Goal: Information Seeking & Learning: Learn about a topic

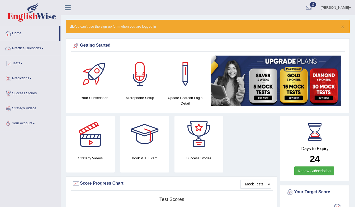
click at [44, 47] on link "Practice Questions" at bounding box center [30, 47] width 60 height 13
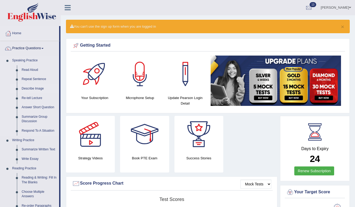
click at [24, 89] on link "Describe Image" at bounding box center [39, 88] width 40 height 9
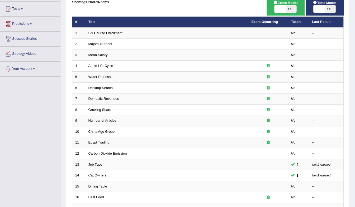
scroll to position [55, 0]
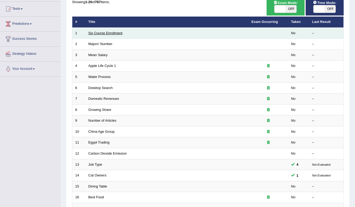
click at [117, 34] on link "Six Course Enrollment" at bounding box center [105, 33] width 34 height 4
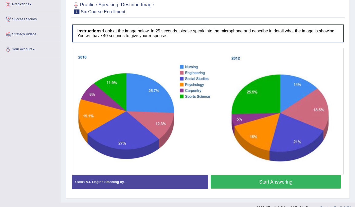
scroll to position [78, 0]
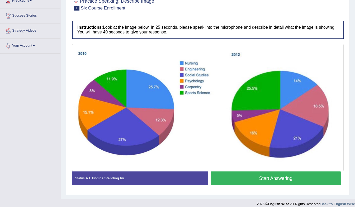
click at [183, 128] on img at bounding box center [207, 107] width 269 height 125
click at [198, 132] on img at bounding box center [207, 107] width 269 height 125
click at [232, 172] on button "Start Answering" at bounding box center [276, 178] width 131 height 13
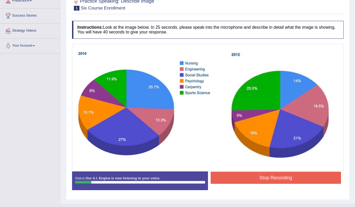
click at [232, 172] on button "Stop Recording" at bounding box center [276, 178] width 131 height 12
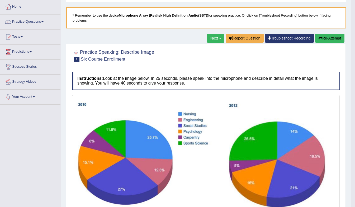
scroll to position [7, 0]
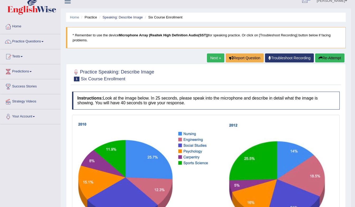
click at [326, 60] on button "Re-Attempt" at bounding box center [329, 58] width 29 height 9
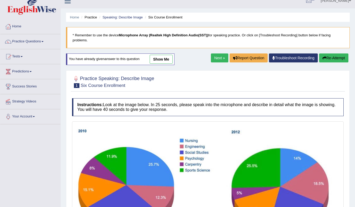
scroll to position [84, 0]
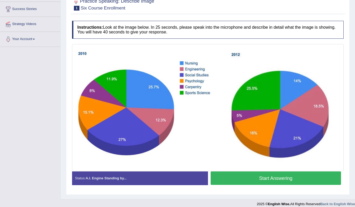
click at [255, 172] on button "Start Answering" at bounding box center [276, 178] width 131 height 13
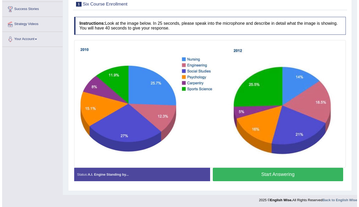
scroll to position [80, 0]
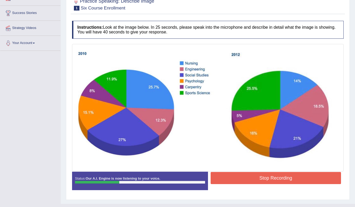
click at [255, 172] on button "Stop Recording" at bounding box center [276, 178] width 131 height 12
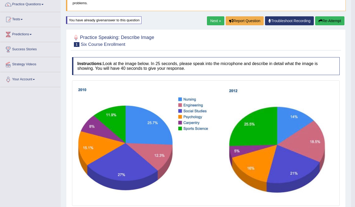
scroll to position [0, 0]
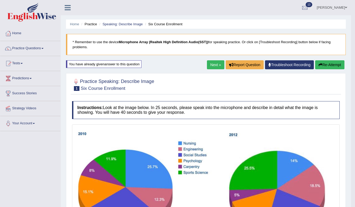
drag, startPoint x: 357, startPoint y: 61, endPoint x: 344, endPoint y: 86, distance: 28.4
click at [344, 86] on html "Toggle navigation Home Practice Questions Speaking Practice Read Aloud Repeat S…" at bounding box center [177, 103] width 355 height 207
click at [336, 64] on button "Re-Attempt" at bounding box center [329, 64] width 29 height 9
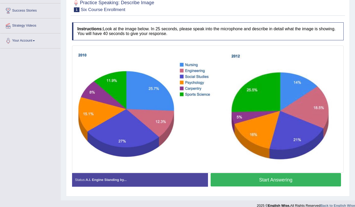
scroll to position [82, 0]
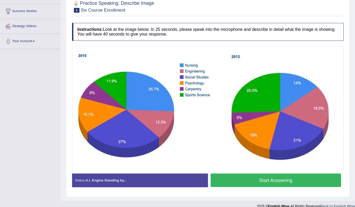
click at [283, 174] on button "Start Answering" at bounding box center [276, 180] width 131 height 13
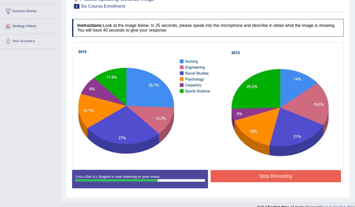
click at [289, 172] on button "Stop Recording" at bounding box center [276, 176] width 131 height 12
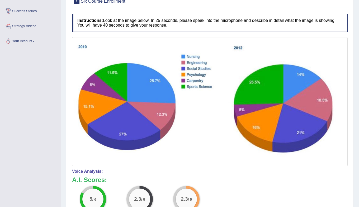
drag, startPoint x: 354, startPoint y: 59, endPoint x: 358, endPoint y: 109, distance: 50.3
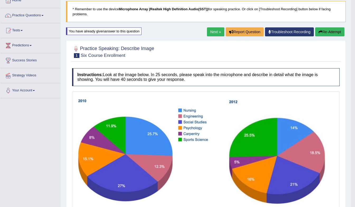
scroll to position [33, 0]
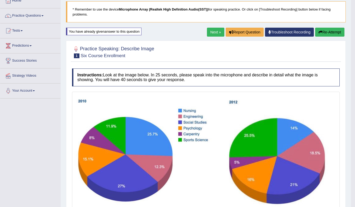
click at [334, 32] on button "Re-Attempt" at bounding box center [329, 32] width 29 height 9
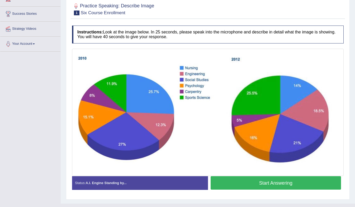
scroll to position [84, 0]
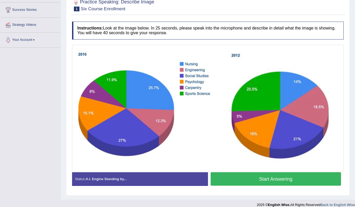
click at [244, 176] on button "Start Answering" at bounding box center [276, 179] width 131 height 13
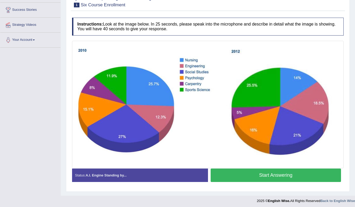
scroll to position [80, 0]
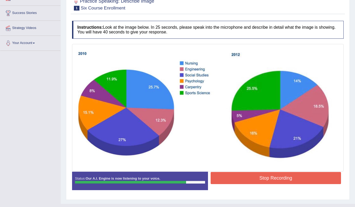
click at [237, 172] on button "Stop Recording" at bounding box center [276, 178] width 131 height 12
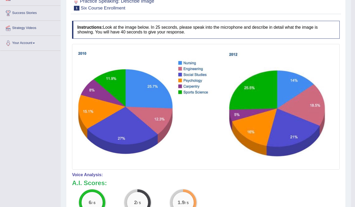
drag, startPoint x: 357, startPoint y: 70, endPoint x: 349, endPoint y: 97, distance: 27.7
drag, startPoint x: 356, startPoint y: 97, endPoint x: 216, endPoint y: 202, distance: 175.6
click at [216, 202] on div "Instructions: Look at the image below. In 25 seconds, please speak into the mic…" at bounding box center [206, 167] width 270 height 298
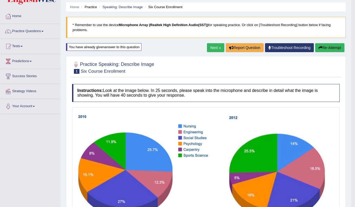
scroll to position [17, 0]
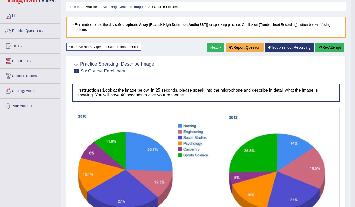
click at [333, 47] on button "Re-Attempt" at bounding box center [329, 47] width 29 height 9
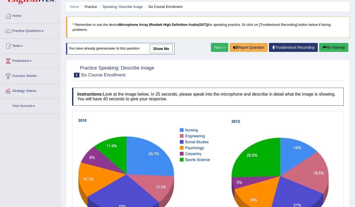
scroll to position [84, 0]
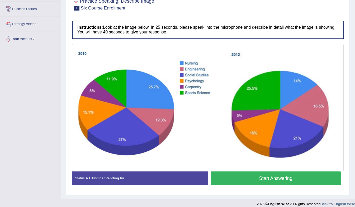
click at [263, 176] on button "Start Answering" at bounding box center [276, 178] width 131 height 13
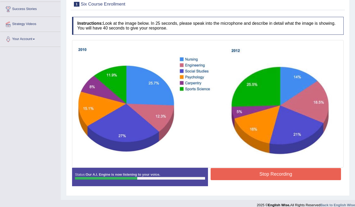
click at [257, 169] on button "Stop Recording" at bounding box center [276, 174] width 131 height 12
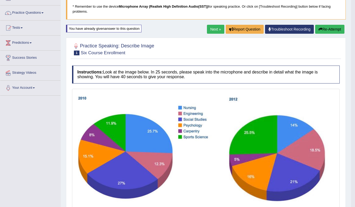
scroll to position [0, 0]
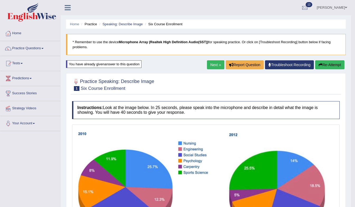
click at [332, 65] on button "Re-Attempt" at bounding box center [329, 64] width 29 height 9
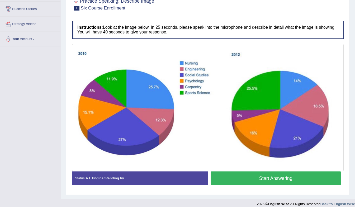
click at [302, 174] on button "Start Answering" at bounding box center [276, 178] width 131 height 13
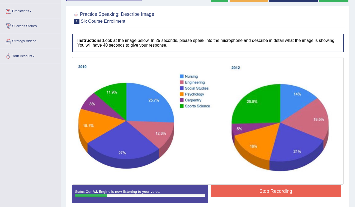
scroll to position [67, 0]
click at [310, 185] on button "Stop Recording" at bounding box center [276, 191] width 131 height 12
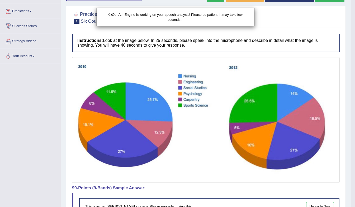
scroll to position [53, 0]
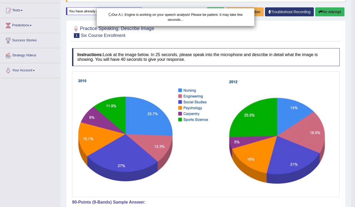
click at [330, 13] on div "Our A.I. Engine is working on your speech analysis! Please be patient. It may t…" at bounding box center [177, 103] width 355 height 207
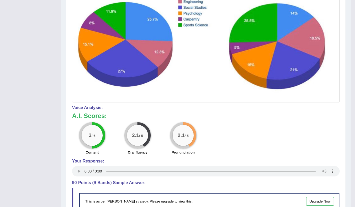
scroll to position [0, 0]
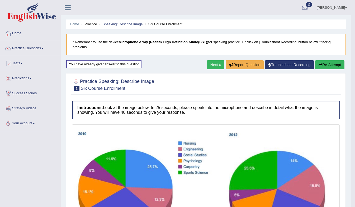
click at [331, 63] on button "Re-Attempt" at bounding box center [329, 64] width 29 height 9
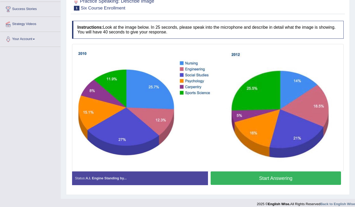
click at [307, 177] on button "Start Answering" at bounding box center [276, 178] width 131 height 13
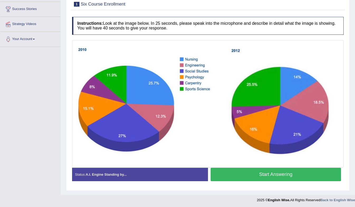
scroll to position [80, 0]
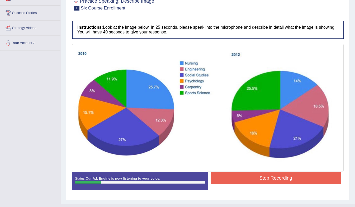
click at [308, 176] on button "Stop Recording" at bounding box center [276, 178] width 131 height 12
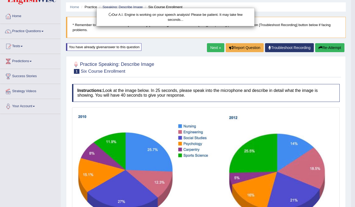
scroll to position [0, 0]
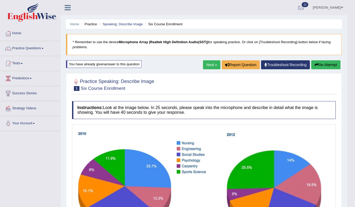
click at [331, 65] on div "Our A.I. Engine is working on your speech analysis! Please be patient. It may t…" at bounding box center [177, 103] width 355 height 207
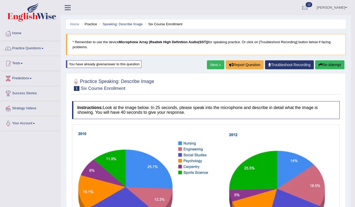
click at [337, 65] on button "Re-Attempt" at bounding box center [329, 64] width 29 height 9
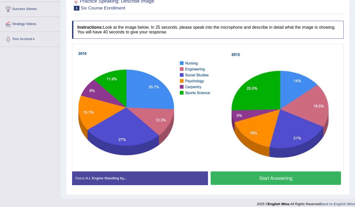
click at [315, 142] on img at bounding box center [207, 107] width 269 height 125
click at [315, 175] on button "Start Answering" at bounding box center [276, 178] width 131 height 13
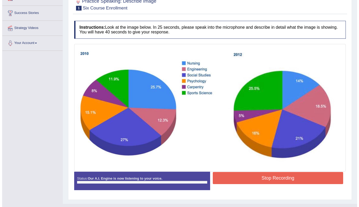
scroll to position [84, 0]
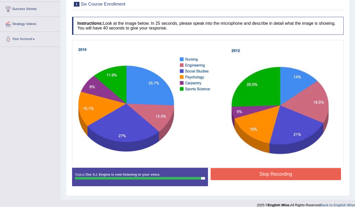
click at [317, 173] on button "Stop Recording" at bounding box center [276, 174] width 131 height 12
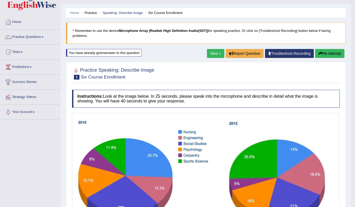
scroll to position [14, 0]
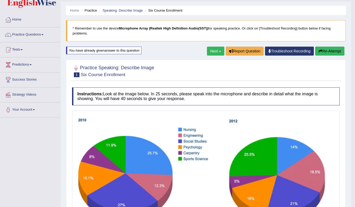
click at [215, 51] on link "Next »" at bounding box center [215, 51] width 17 height 9
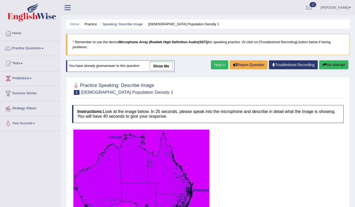
click at [213, 60] on link "Next »" at bounding box center [219, 64] width 17 height 9
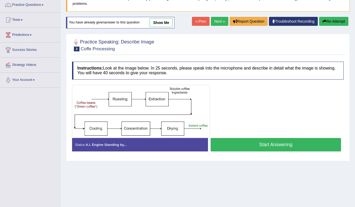
scroll to position [44, 0]
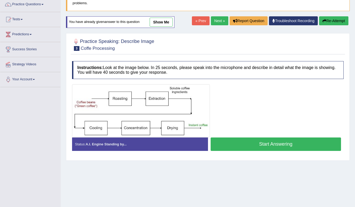
click at [282, 138] on button "Start Answering" at bounding box center [276, 144] width 131 height 13
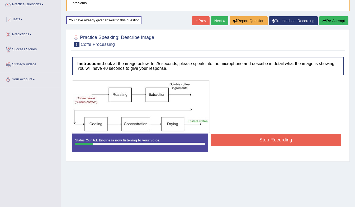
click at [282, 138] on button "Stop Recording" at bounding box center [276, 140] width 131 height 12
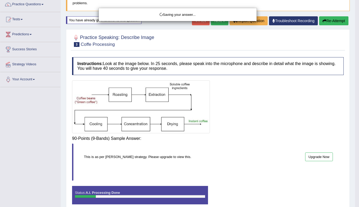
click at [339, 20] on div "Saving your answer..." at bounding box center [179, 103] width 359 height 207
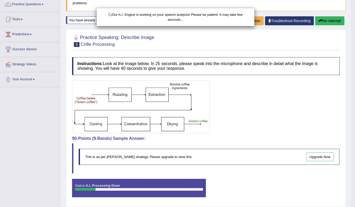
click at [335, 13] on div "Our A.I. Engine is working on your speech analysis! Please be patient. It may t…" at bounding box center [177, 103] width 355 height 207
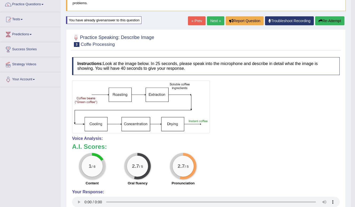
click at [335, 18] on button "Re-Attempt" at bounding box center [329, 20] width 29 height 9
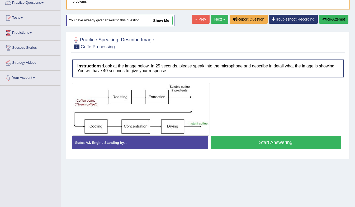
scroll to position [46, 0]
click at [253, 136] on button "Start Answering" at bounding box center [276, 142] width 131 height 13
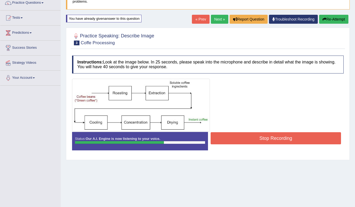
click at [253, 135] on button "Stop Recording" at bounding box center [276, 138] width 131 height 12
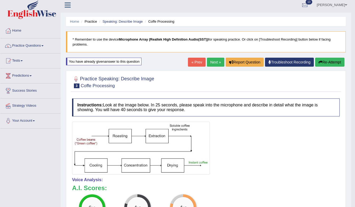
scroll to position [3, 0]
click at [212, 65] on link "Next »" at bounding box center [215, 62] width 17 height 9
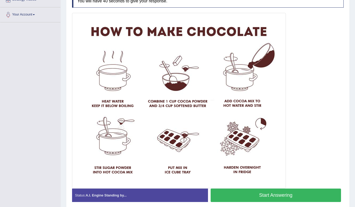
scroll to position [119, 0]
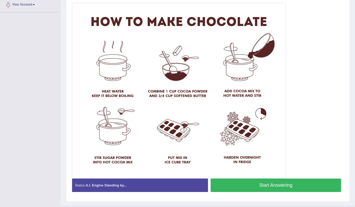
click at [328, 183] on button "Start Answering" at bounding box center [276, 185] width 131 height 13
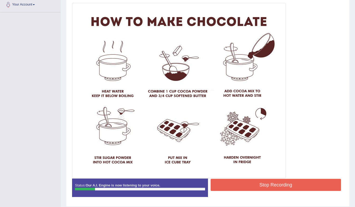
click at [315, 181] on button "Stop Recording" at bounding box center [276, 185] width 131 height 12
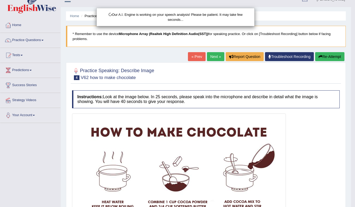
scroll to position [0, 0]
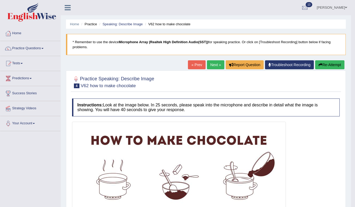
click at [334, 65] on button "Re-Attempt" at bounding box center [329, 64] width 29 height 9
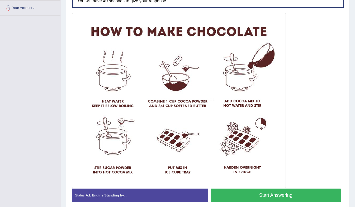
scroll to position [115, 0]
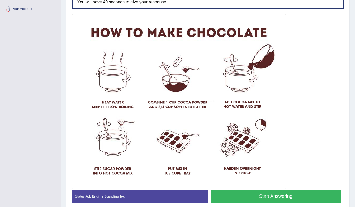
click at [304, 191] on button "Start Answering" at bounding box center [276, 196] width 131 height 13
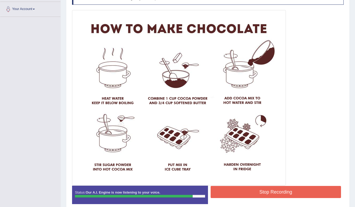
click at [324, 189] on button "Stop Recording" at bounding box center [276, 192] width 131 height 12
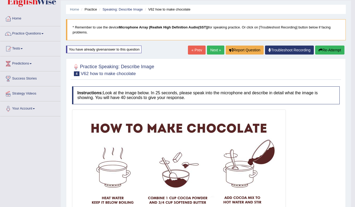
scroll to position [0, 0]
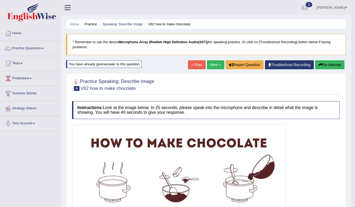
click at [338, 65] on button "Re-Attempt" at bounding box center [329, 64] width 29 height 9
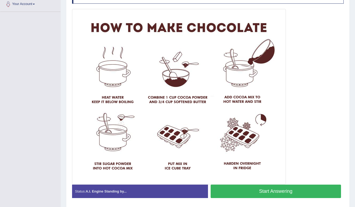
scroll to position [120, 0]
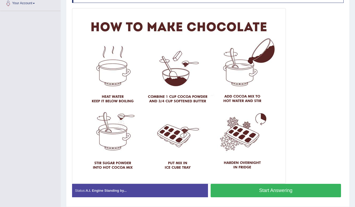
click at [314, 188] on button "Start Answering" at bounding box center [276, 190] width 131 height 13
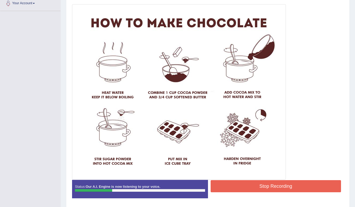
click at [307, 184] on button "Stop Recording" at bounding box center [276, 186] width 131 height 12
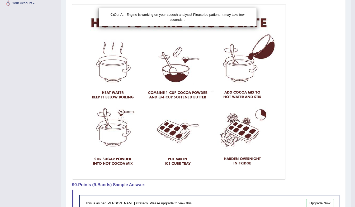
scroll to position [0, 0]
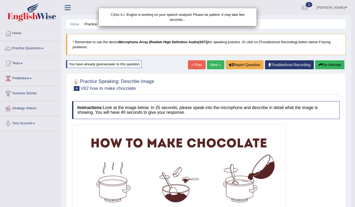
click at [332, 64] on div "Our A.I. Engine is working on your speech analysis! Please be patient. It may t…" at bounding box center [177, 103] width 355 height 207
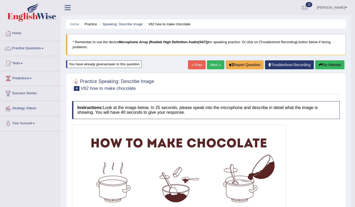
click at [335, 65] on button "Re-Attempt" at bounding box center [329, 64] width 29 height 9
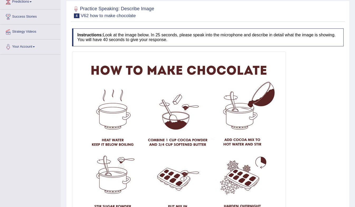
scroll to position [132, 0]
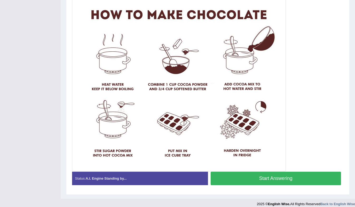
click at [317, 173] on button "Start Answering" at bounding box center [276, 178] width 131 height 13
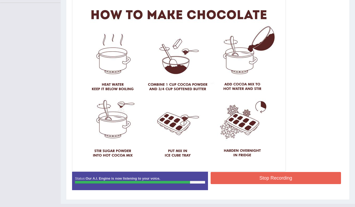
click at [326, 174] on button "Stop Recording" at bounding box center [276, 178] width 131 height 12
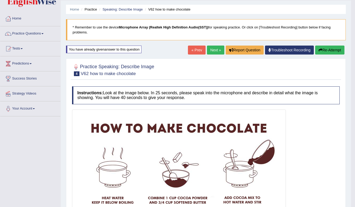
scroll to position [0, 0]
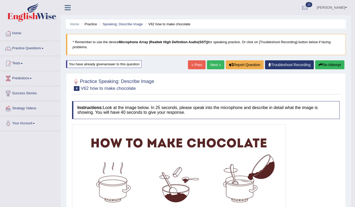
click at [335, 65] on button "Re-Attempt" at bounding box center [329, 64] width 29 height 9
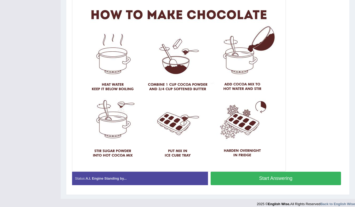
click at [319, 175] on button "Start Answering" at bounding box center [276, 178] width 131 height 13
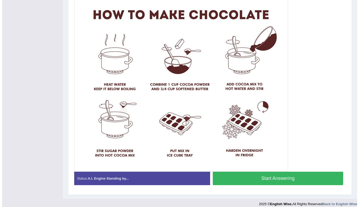
scroll to position [128, 0]
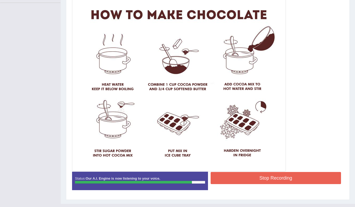
click at [316, 178] on button "Stop Recording" at bounding box center [276, 178] width 131 height 12
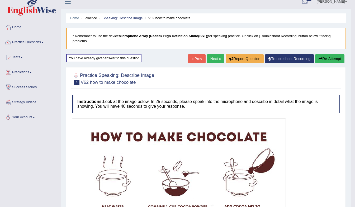
scroll to position [6, 0]
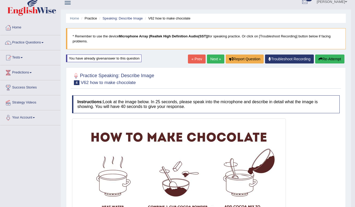
click at [213, 63] on link "Next »" at bounding box center [215, 59] width 17 height 9
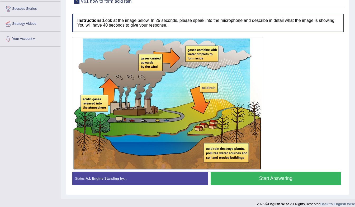
scroll to position [85, 0]
click at [314, 176] on button "Start Answering" at bounding box center [276, 178] width 131 height 13
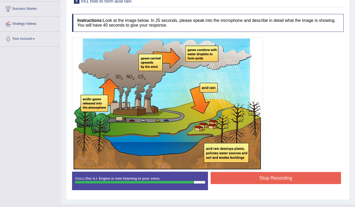
click at [321, 176] on button "Stop Recording" at bounding box center [276, 178] width 131 height 12
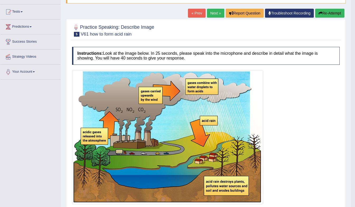
scroll to position [0, 0]
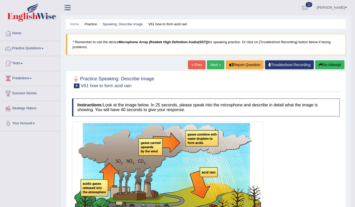
click at [213, 64] on link "Next »" at bounding box center [215, 64] width 17 height 9
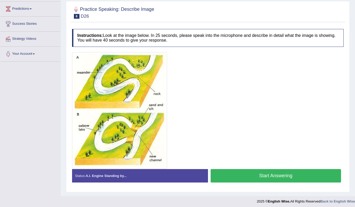
scroll to position [69, 0]
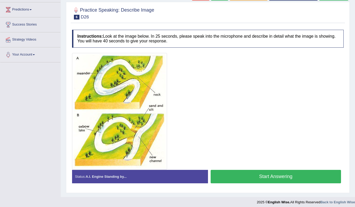
click at [312, 174] on button "Start Answering" at bounding box center [276, 176] width 131 height 13
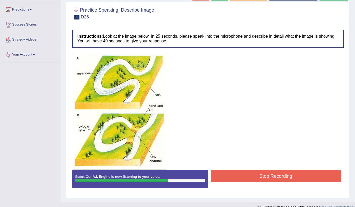
click at [324, 171] on button "Stop Recording" at bounding box center [276, 176] width 131 height 12
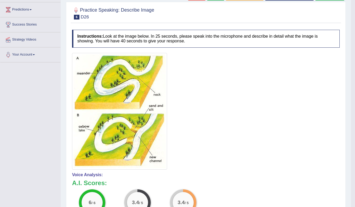
scroll to position [0, 0]
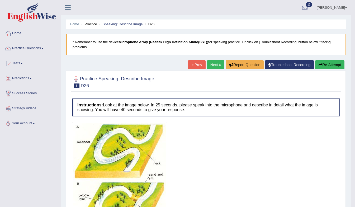
click at [216, 66] on link "Next »" at bounding box center [215, 64] width 17 height 9
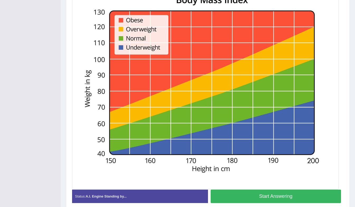
scroll to position [139, 0]
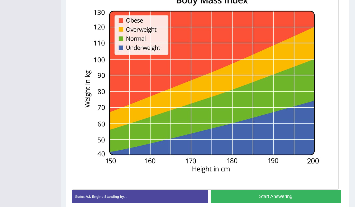
click at [313, 192] on button "Start Answering" at bounding box center [276, 196] width 131 height 13
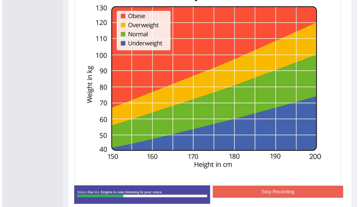
scroll to position [144, 0]
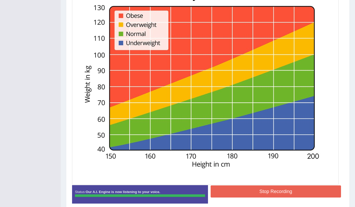
click at [0, 0] on div "This is as per [PERSON_NAME] strategy. Please upgrade to view this. Upgrade Now" at bounding box center [0, 0] width 0 height 0
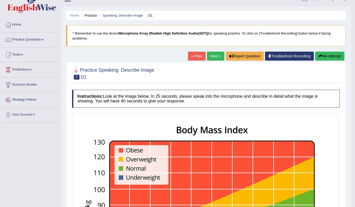
scroll to position [0, 0]
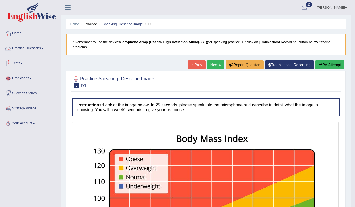
click at [42, 48] on link "Practice Questions" at bounding box center [30, 47] width 60 height 13
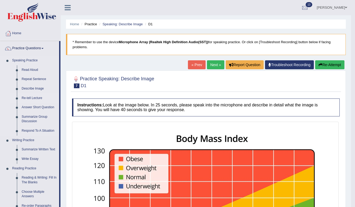
click at [29, 97] on link "Re-tell Lecture" at bounding box center [39, 98] width 40 height 9
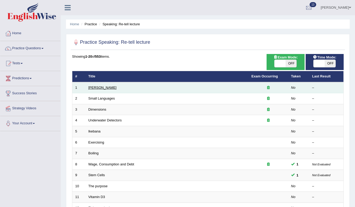
click at [107, 89] on link "[PERSON_NAME]" at bounding box center [102, 88] width 28 height 4
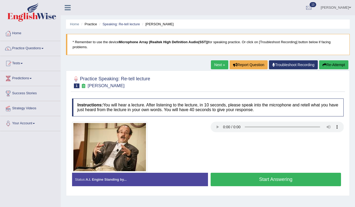
click at [234, 176] on button "Start Answering" at bounding box center [276, 179] width 131 height 13
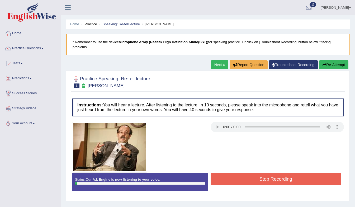
click at [234, 176] on button "Stop Recording" at bounding box center [276, 179] width 131 height 12
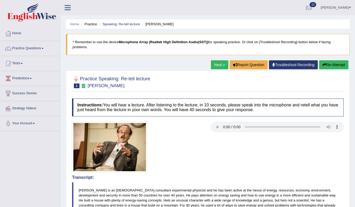
click at [338, 60] on button "Re-Attempt" at bounding box center [333, 64] width 29 height 9
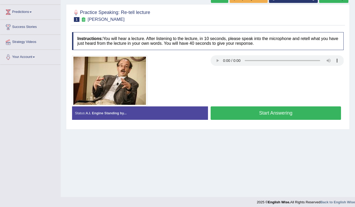
scroll to position [70, 0]
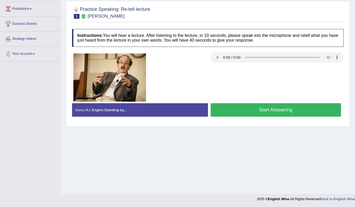
click at [244, 103] on button "Start Answering" at bounding box center [276, 109] width 131 height 13
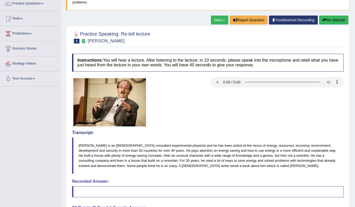
scroll to position [40, 0]
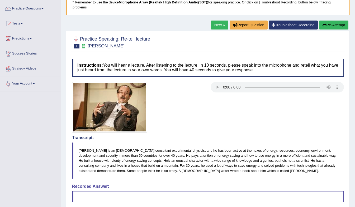
click at [341, 21] on button "Re-Attempt" at bounding box center [333, 25] width 29 height 9
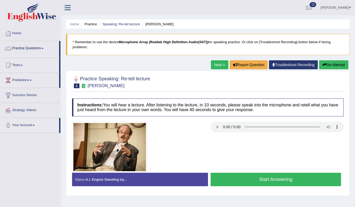
click at [245, 173] on button "Start Answering" at bounding box center [276, 179] width 131 height 13
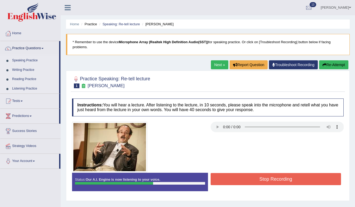
click at [248, 173] on button "Stop Recording" at bounding box center [276, 179] width 131 height 12
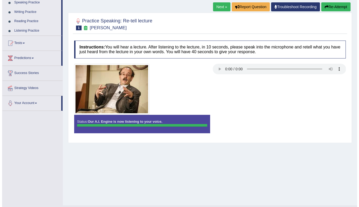
scroll to position [54, 0]
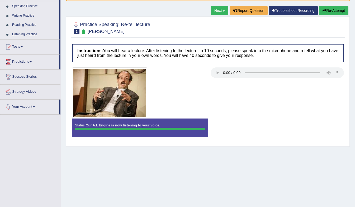
click at [200, 119] on div "Status: Our A.I. Engine is now listening to your voice." at bounding box center [140, 128] width 136 height 18
click at [327, 6] on button "Re-Attempt" at bounding box center [333, 10] width 29 height 9
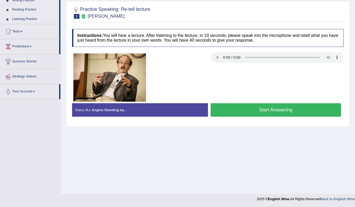
scroll to position [54, 0]
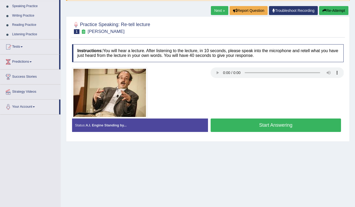
click at [255, 121] on button "Start Answering" at bounding box center [276, 125] width 131 height 13
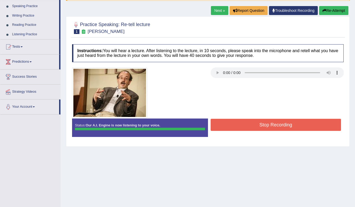
click at [282, 121] on button "Stop Recording" at bounding box center [276, 125] width 131 height 12
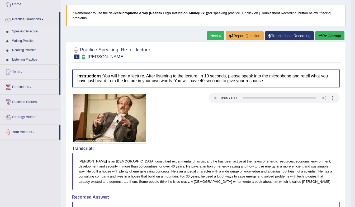
scroll to position [29, 0]
click at [330, 36] on button "Re-Attempt" at bounding box center [329, 36] width 29 height 9
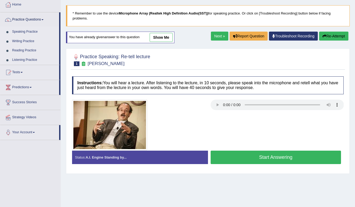
click at [310, 152] on button "Start Answering" at bounding box center [276, 157] width 131 height 13
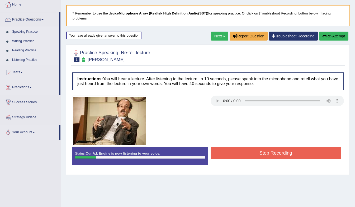
click at [338, 32] on button "Re-Attempt" at bounding box center [333, 36] width 29 height 9
click at [304, 150] on button "Stop Recording" at bounding box center [276, 153] width 131 height 12
click at [332, 32] on button "Re-Attempt" at bounding box center [333, 36] width 29 height 9
click at [304, 149] on button "Stop Recording" at bounding box center [276, 153] width 131 height 12
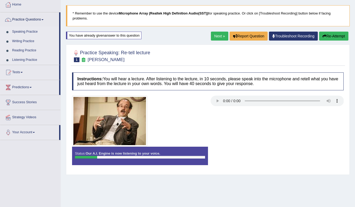
click at [343, 32] on button "Re-Attempt" at bounding box center [333, 36] width 29 height 9
click at [340, 32] on button "Re-Attempt" at bounding box center [333, 36] width 29 height 9
click at [330, 32] on button "Re-Attempt" at bounding box center [333, 36] width 29 height 9
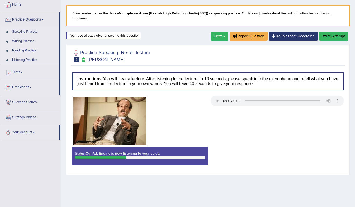
click at [330, 32] on button "Re-Attempt" at bounding box center [333, 36] width 29 height 9
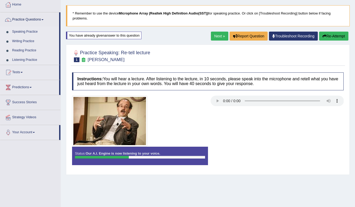
click at [330, 32] on button "Re-Attempt" at bounding box center [333, 36] width 29 height 9
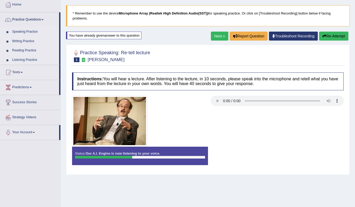
click at [330, 32] on button "Re-Attempt" at bounding box center [333, 36] width 29 height 9
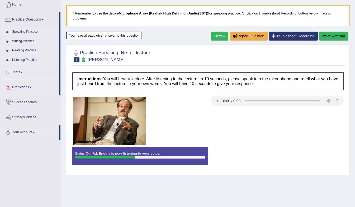
click at [330, 32] on button "Re-Attempt" at bounding box center [333, 36] width 29 height 9
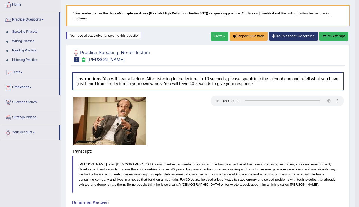
click at [330, 32] on button "Re-Attempt" at bounding box center [333, 36] width 29 height 9
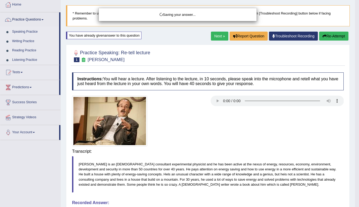
click at [330, 32] on div "Saving your answer..." at bounding box center [179, 103] width 359 height 207
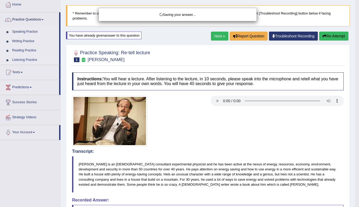
click at [329, 32] on div "Saving your answer..." at bounding box center [179, 103] width 359 height 207
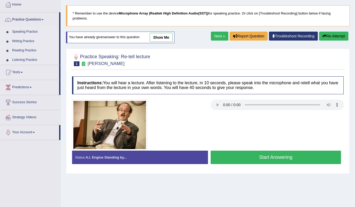
click at [310, 153] on button "Start Answering" at bounding box center [276, 157] width 131 height 13
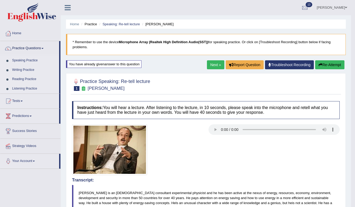
click at [334, 61] on button "Re-Attempt" at bounding box center [329, 64] width 29 height 9
click at [336, 66] on button "Re-Attempt" at bounding box center [329, 64] width 29 height 9
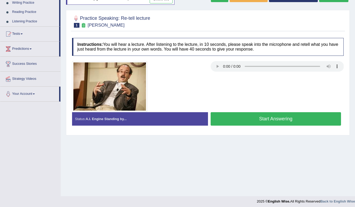
scroll to position [67, 0]
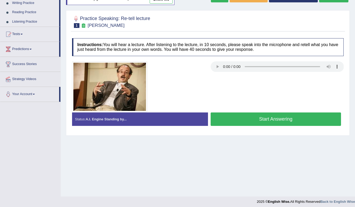
click at [301, 113] on button "Start Answering" at bounding box center [276, 119] width 131 height 13
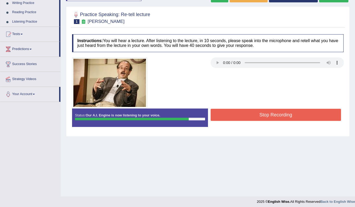
click at [301, 112] on button "Stop Recording" at bounding box center [276, 115] width 131 height 12
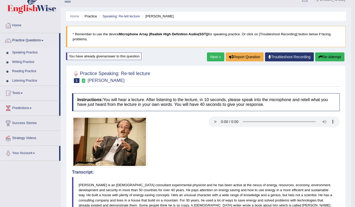
scroll to position [0, 0]
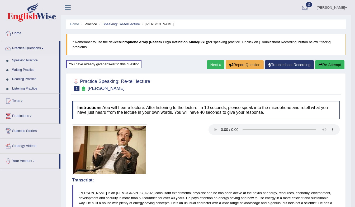
click at [336, 66] on button "Re-Attempt" at bounding box center [329, 64] width 29 height 9
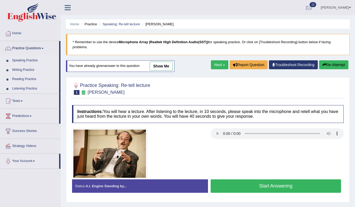
click at [314, 184] on button "Start Answering" at bounding box center [276, 186] width 131 height 13
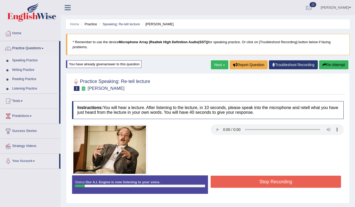
click at [306, 176] on button "Stop Recording" at bounding box center [276, 182] width 131 height 12
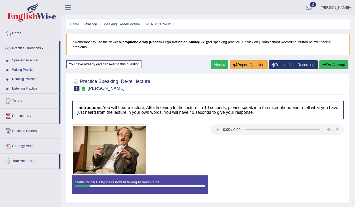
click at [331, 60] on button "Re-Attempt" at bounding box center [333, 64] width 29 height 9
click at [335, 60] on button "Re-Attempt" at bounding box center [333, 64] width 29 height 9
click at [337, 60] on button "Re-Attempt" at bounding box center [333, 64] width 29 height 9
click at [338, 60] on button "Re-Attempt" at bounding box center [333, 64] width 29 height 9
click at [342, 61] on button "Re-Attempt" at bounding box center [333, 64] width 29 height 9
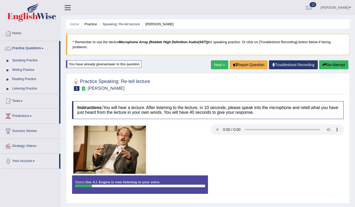
click at [344, 62] on button "Re-Attempt" at bounding box center [333, 64] width 29 height 9
click at [346, 60] on button "Re-Attempt" at bounding box center [333, 64] width 29 height 9
click at [345, 60] on button "Re-Attempt" at bounding box center [333, 64] width 29 height 9
click at [346, 60] on button "Re-Attempt" at bounding box center [333, 64] width 29 height 9
click at [344, 60] on button "Re-Attempt" at bounding box center [333, 64] width 29 height 9
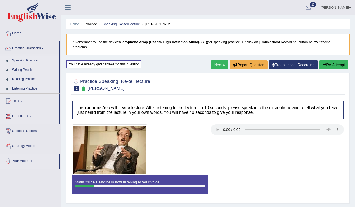
click at [341, 61] on button "Re-Attempt" at bounding box center [333, 64] width 29 height 9
click at [338, 64] on button "Re-Attempt" at bounding box center [333, 64] width 29 height 9
click at [340, 62] on button "Re-Attempt" at bounding box center [333, 64] width 29 height 9
click at [342, 60] on button "Re-Attempt" at bounding box center [333, 64] width 29 height 9
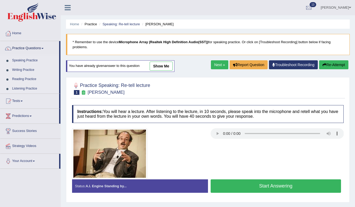
click at [317, 185] on button "Start Answering" at bounding box center [276, 186] width 131 height 13
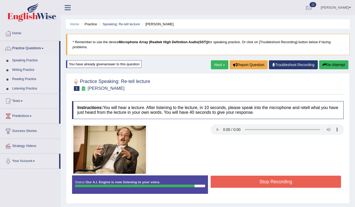
click at [321, 178] on button "Stop Recording" at bounding box center [276, 182] width 131 height 12
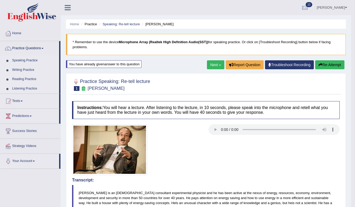
click at [211, 64] on link "Next »" at bounding box center [215, 64] width 17 height 9
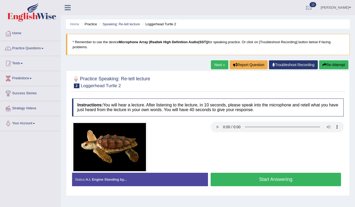
click at [222, 62] on link "Next »" at bounding box center [219, 64] width 17 height 9
click at [219, 62] on link "Next »" at bounding box center [219, 64] width 17 height 9
click at [220, 60] on link "Next »" at bounding box center [219, 64] width 17 height 9
click at [213, 61] on link "Next »" at bounding box center [219, 64] width 17 height 9
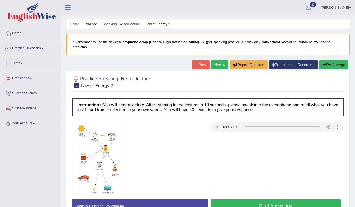
click at [302, 75] on div at bounding box center [207, 82] width 271 height 16
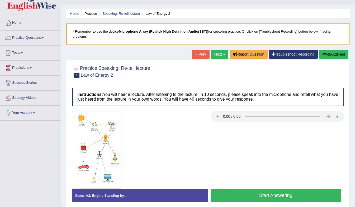
scroll to position [21, 0]
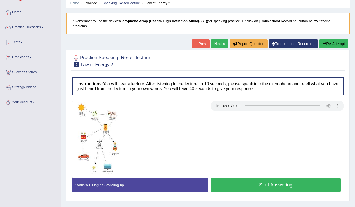
click at [206, 39] on link "« Prev" at bounding box center [200, 43] width 17 height 9
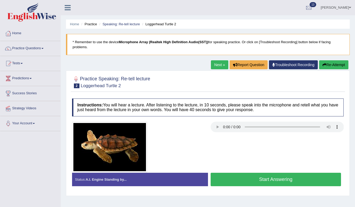
click at [216, 60] on link "Next »" at bounding box center [219, 64] width 17 height 9
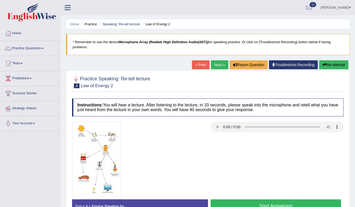
click at [216, 60] on link "Next »" at bounding box center [219, 64] width 17 height 9
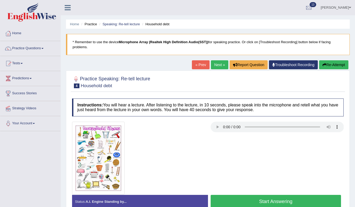
click at [219, 63] on link "Next »" at bounding box center [219, 64] width 17 height 9
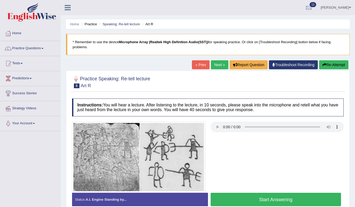
click at [219, 63] on link "Next »" at bounding box center [219, 64] width 17 height 9
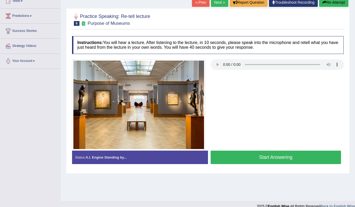
scroll to position [70, 0]
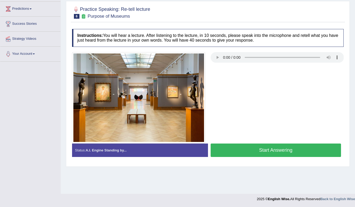
click at [244, 146] on button "Start Answering" at bounding box center [276, 150] width 131 height 13
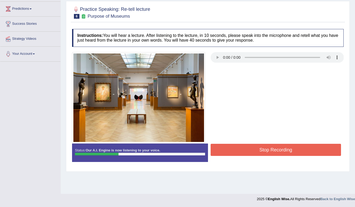
click at [244, 146] on button "Stop Recording" at bounding box center [276, 150] width 131 height 12
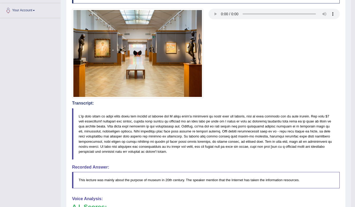
scroll to position [0, 0]
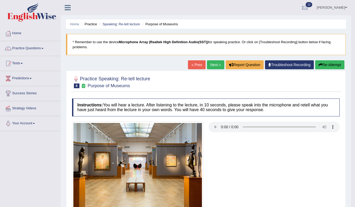
click at [330, 66] on button "Re-Attempt" at bounding box center [329, 64] width 29 height 9
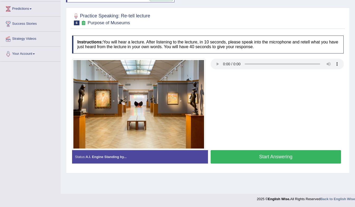
click at [316, 153] on button "Start Answering" at bounding box center [276, 156] width 131 height 13
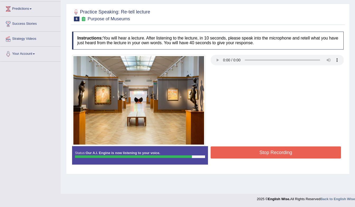
click at [284, 147] on button "Stop Recording" at bounding box center [276, 153] width 131 height 12
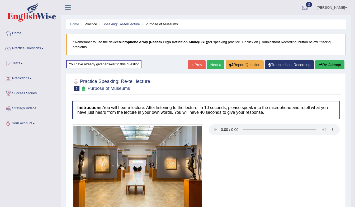
click at [216, 69] on link "Next »" at bounding box center [215, 64] width 17 height 9
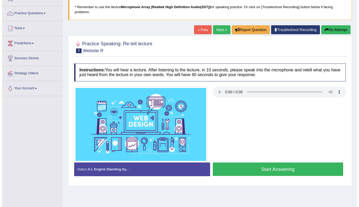
scroll to position [30, 0]
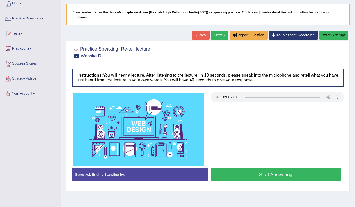
click at [319, 171] on button "Start Answering" at bounding box center [276, 174] width 131 height 13
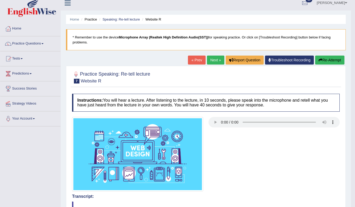
scroll to position [0, 0]
